Goal: Task Accomplishment & Management: Use online tool/utility

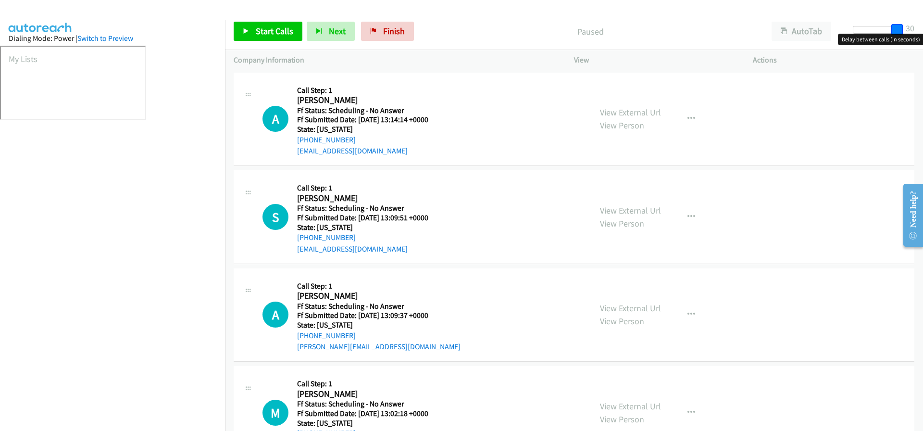
drag, startPoint x: 856, startPoint y: 30, endPoint x: 910, endPoint y: 29, distance: 54.3
click at [910, 29] on div "Start Calls Pause Next Finish Paused AutoTab AutoTab 30" at bounding box center [574, 31] width 698 height 37
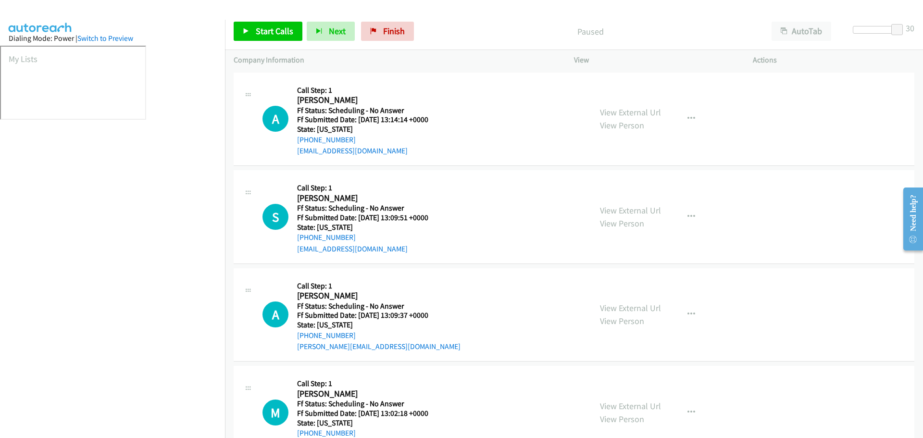
scroll to position [55, 0]
click at [276, 33] on span "Start Calls" at bounding box center [275, 30] width 38 height 11
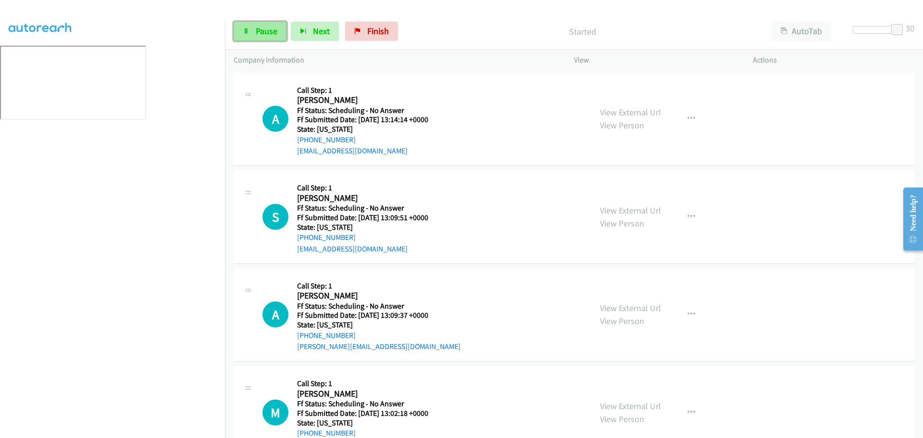
click at [270, 32] on span "Pause" at bounding box center [267, 30] width 22 height 11
click at [270, 32] on span "Start Calls" at bounding box center [275, 30] width 38 height 11
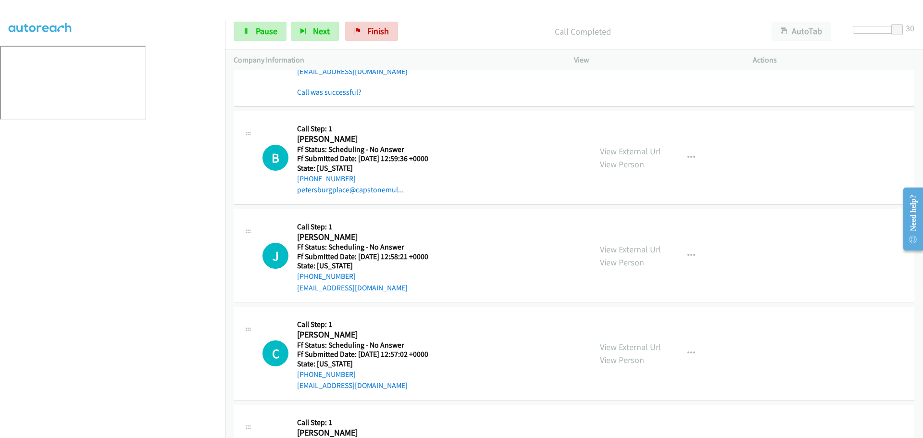
scroll to position [261, 0]
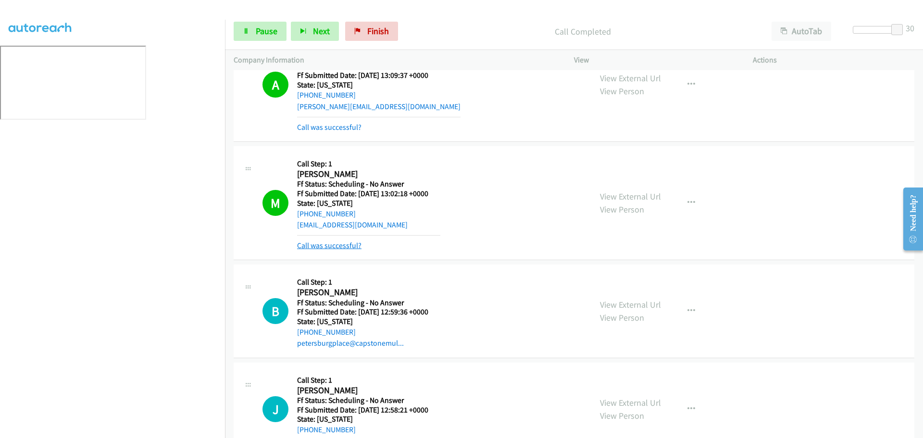
click at [338, 249] on link "Call was successful?" at bounding box center [329, 245] width 64 height 9
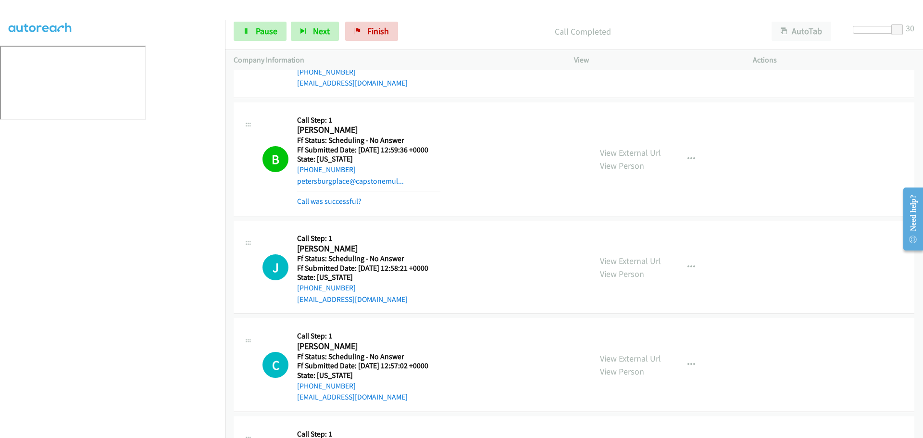
scroll to position [377, 0]
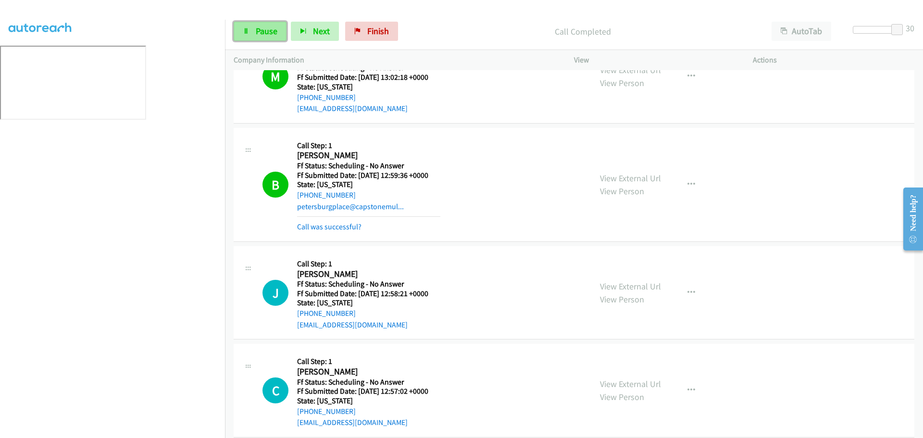
click at [267, 25] on link "Pause" at bounding box center [260, 31] width 53 height 19
click at [266, 25] on link "Start Calls" at bounding box center [268, 31] width 69 height 19
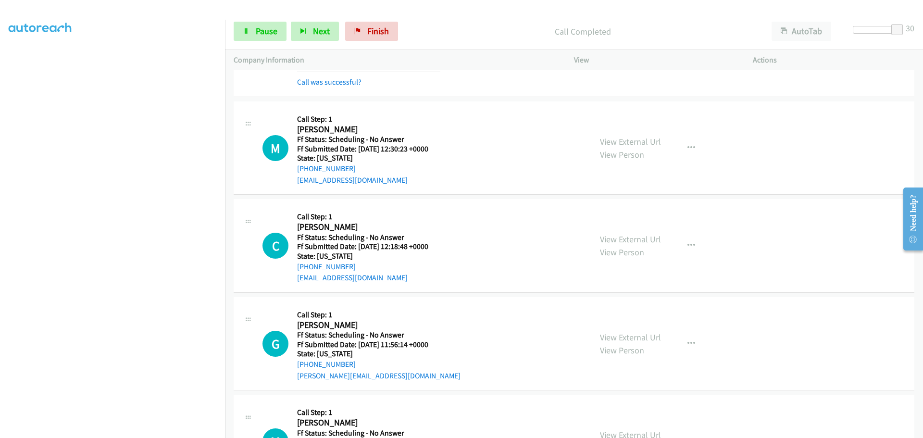
scroll to position [1195, 0]
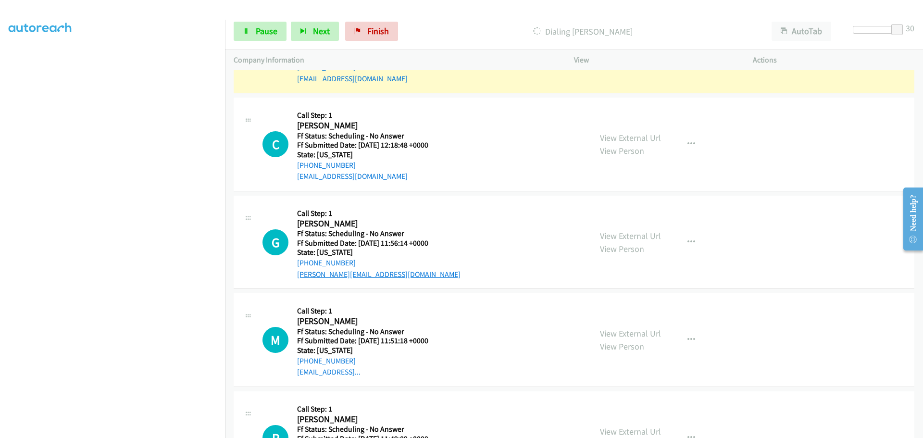
drag, startPoint x: 334, startPoint y: 269, endPoint x: 323, endPoint y: 275, distance: 12.5
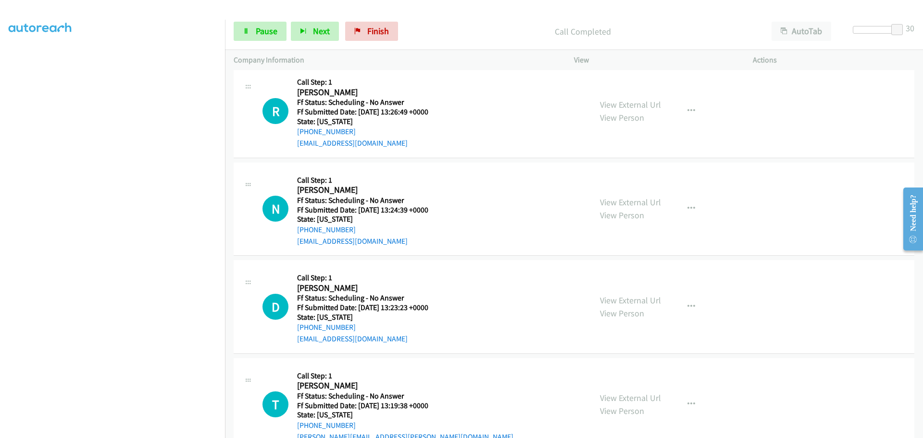
scroll to position [2314, 0]
click at [261, 34] on span "Pause" at bounding box center [267, 30] width 22 height 11
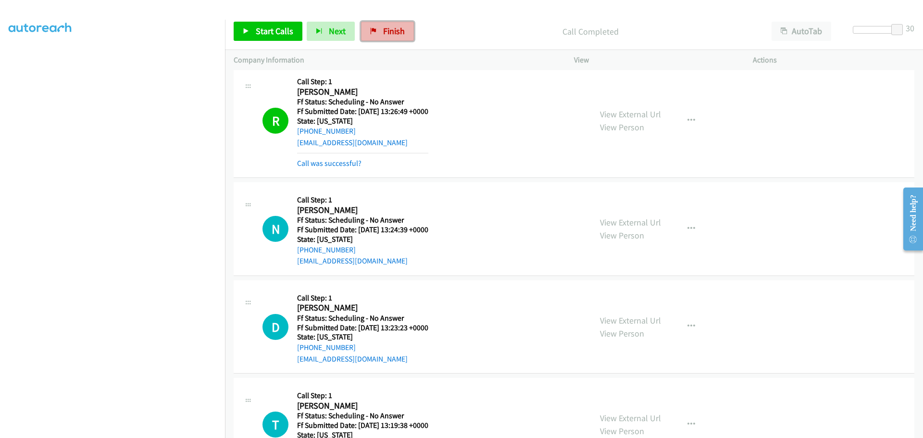
click at [393, 31] on span "Finish" at bounding box center [394, 30] width 22 height 11
